Goal: Check status

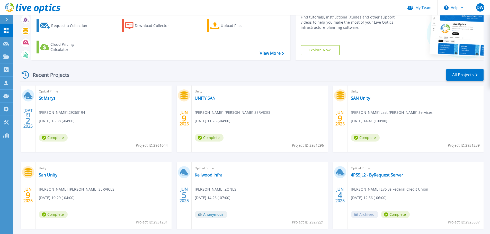
scroll to position [51, 0]
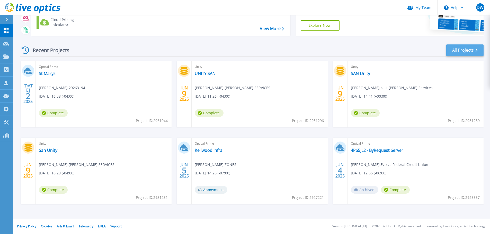
drag, startPoint x: 463, startPoint y: 43, endPoint x: 467, endPoint y: 48, distance: 6.2
click at [217, 43] on div "Recent Projects All Projects JUL 2 2025 Optical Prime St Marys Angelo Bonacci ,…" at bounding box center [252, 129] width 464 height 179
click at [217, 49] on link "All Projects" at bounding box center [464, 51] width 37 height 12
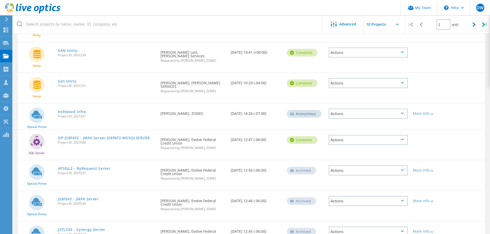
scroll to position [168, 0]
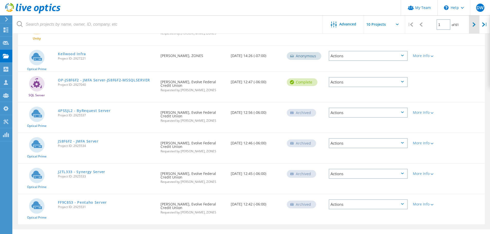
click at [474, 24] on icon at bounding box center [474, 24] width 3 height 4
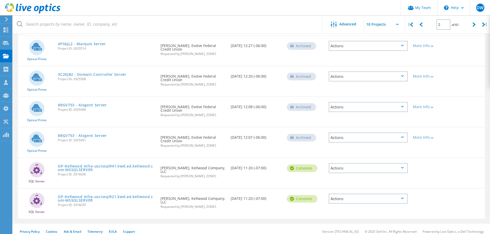
scroll to position [187, 0]
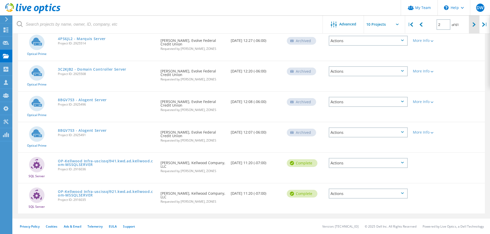
click at [473, 23] on icon at bounding box center [474, 24] width 3 height 4
type input "3"
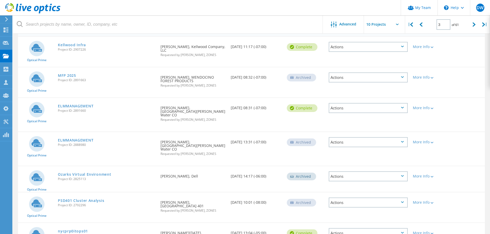
scroll to position [39, 0]
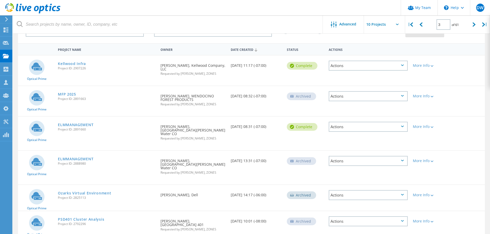
drag, startPoint x: 72, startPoint y: 93, endPoint x: 61, endPoint y: 142, distance: 49.3
click at [72, 93] on link "MFP 2025" at bounding box center [67, 95] width 18 height 4
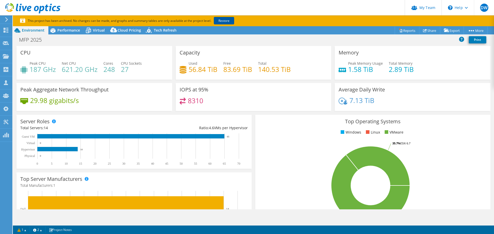
click at [224, 20] on link "Restore" at bounding box center [224, 20] width 20 height 7
select select "USD"
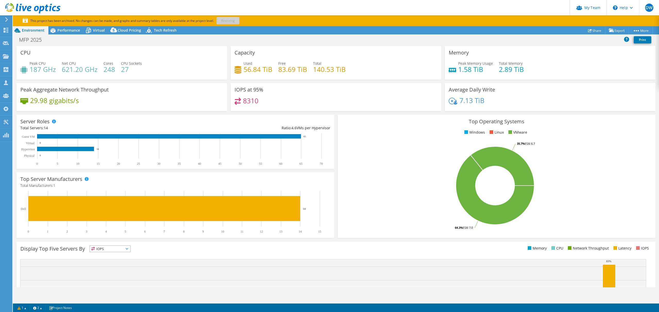
drag, startPoint x: 482, startPoint y: 9, endPoint x: 375, endPoint y: 270, distance: 282.3
click at [375, 234] on rect at bounding box center [332, 290] width 625 height 62
click at [194, 8] on header "DW Partner Team Admin Derei Woodcock derek.woodcock@zones.com ZONES My Profile …" at bounding box center [329, 7] width 659 height 15
click at [233, 19] on p "This project has been archived. No changes can be made, and graphs and summary …" at bounding box center [149, 21] width 252 height 6
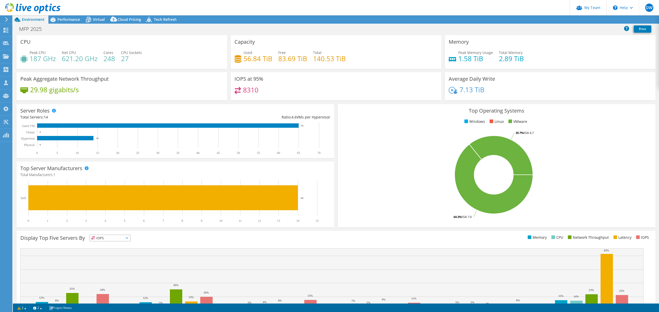
select select "USD"
